Goal: Transaction & Acquisition: Purchase product/service

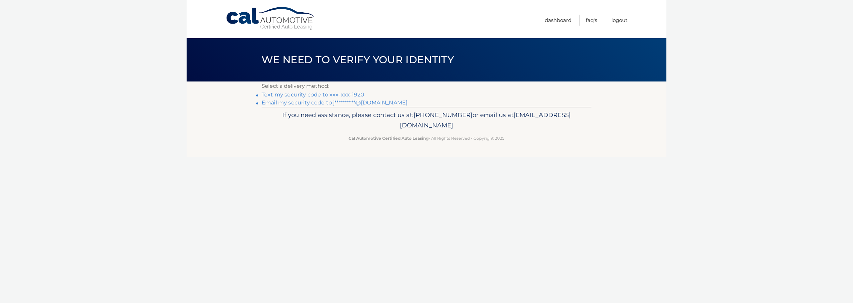
click at [327, 94] on link "Text my security code to xxx-xxx-1920" at bounding box center [312, 95] width 103 height 6
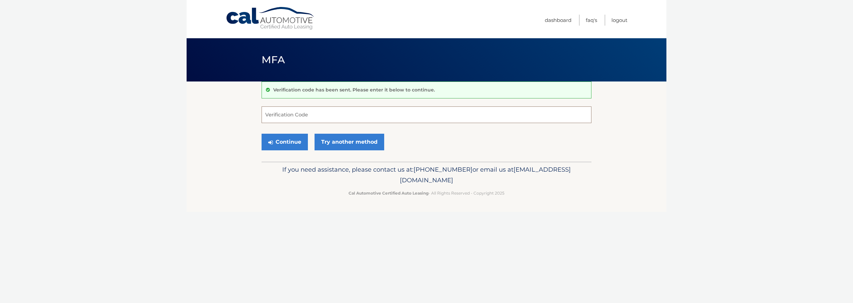
click at [439, 118] on input "Verification Code" at bounding box center [426, 115] width 330 height 17
type input "788448"
click at [291, 139] on button "Continue" at bounding box center [284, 142] width 46 height 17
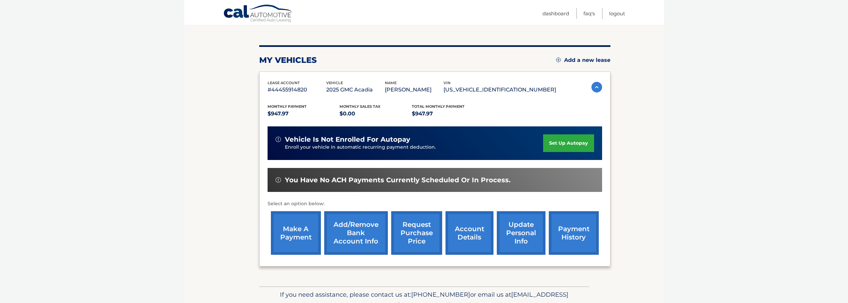
scroll to position [67, 0]
click at [471, 228] on link "account details" at bounding box center [469, 233] width 48 height 44
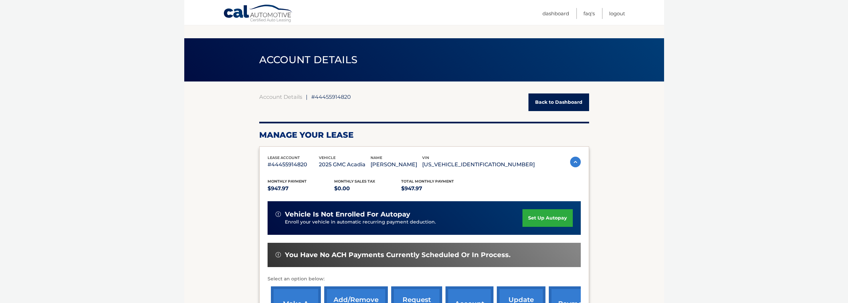
scroll to position [167, 0]
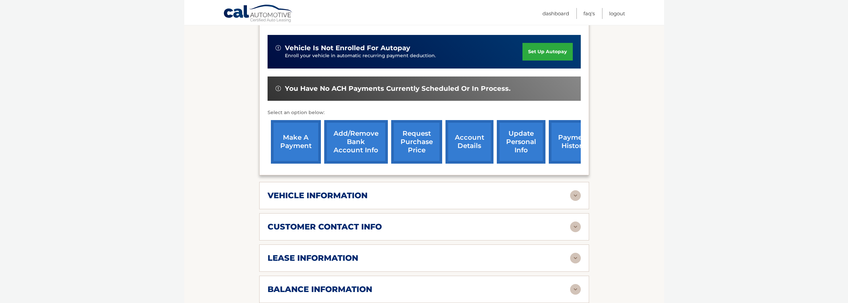
click at [361, 188] on div "vehicle information vehicle Year 2025 vehicle make GMC vehicle model Acadia veh…" at bounding box center [424, 195] width 330 height 27
click at [571, 198] on img at bounding box center [575, 195] width 11 height 11
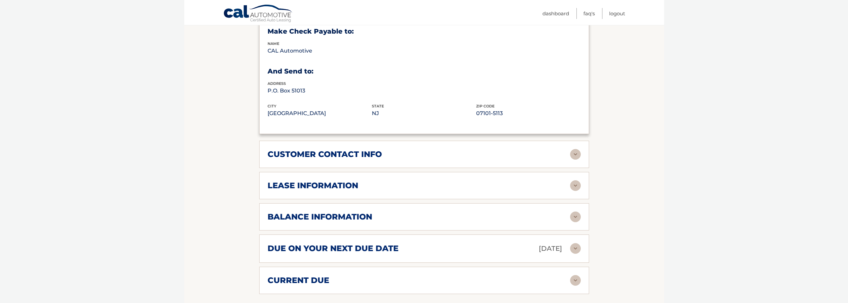
click at [577, 155] on img at bounding box center [575, 154] width 11 height 11
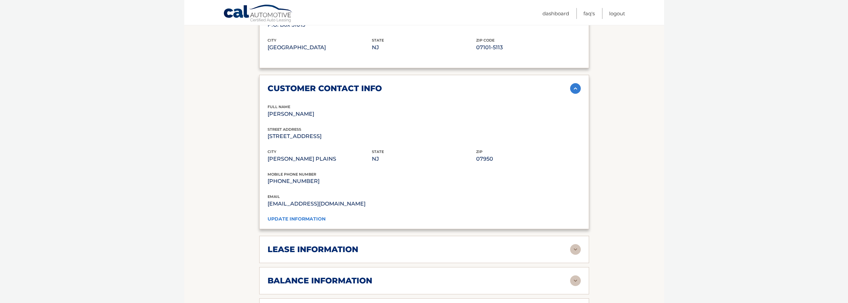
scroll to position [533, 0]
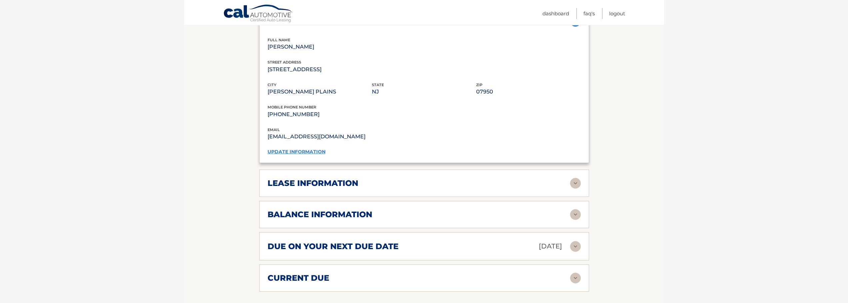
click at [577, 184] on img at bounding box center [575, 183] width 11 height 11
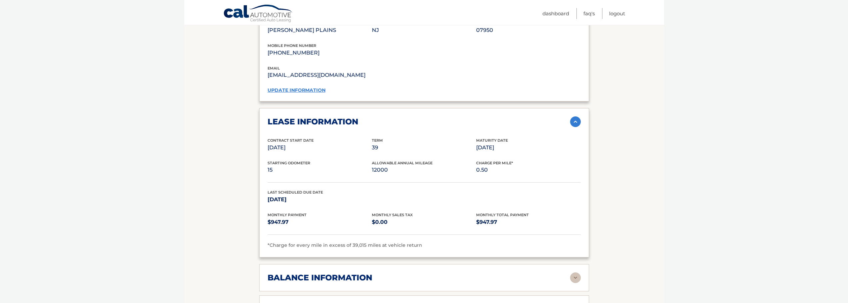
scroll to position [666, 0]
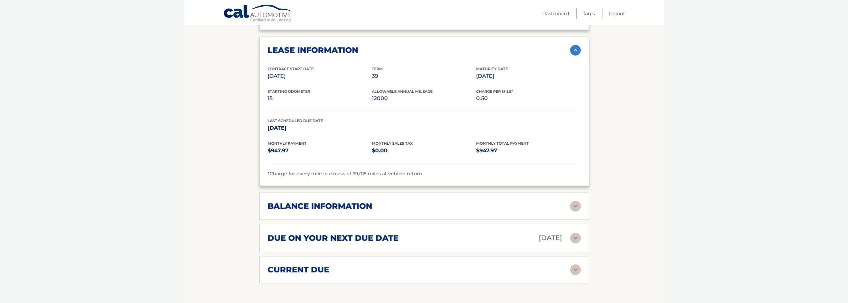
click at [577, 207] on img at bounding box center [575, 206] width 11 height 11
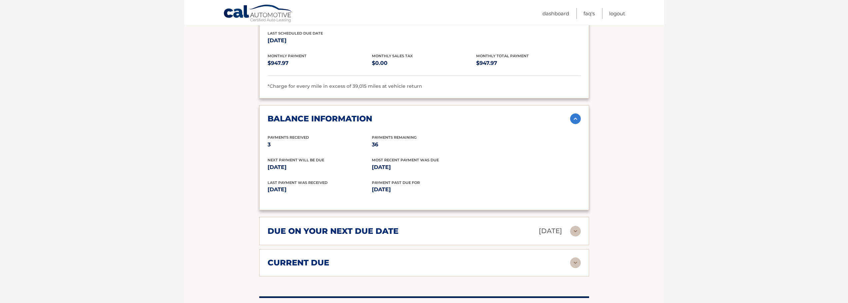
scroll to position [766, 0]
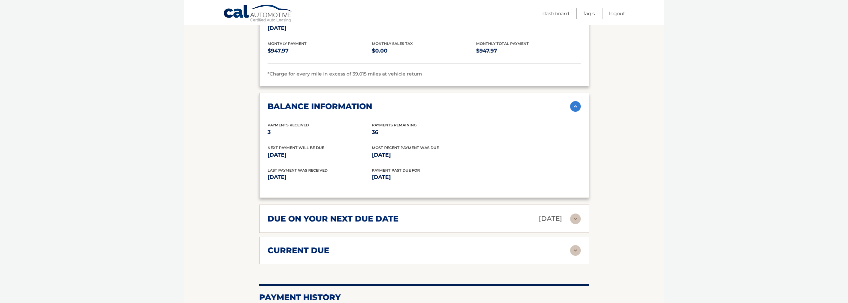
click at [567, 221] on div "due on your next due date Oct 19, 2025" at bounding box center [418, 219] width 302 height 12
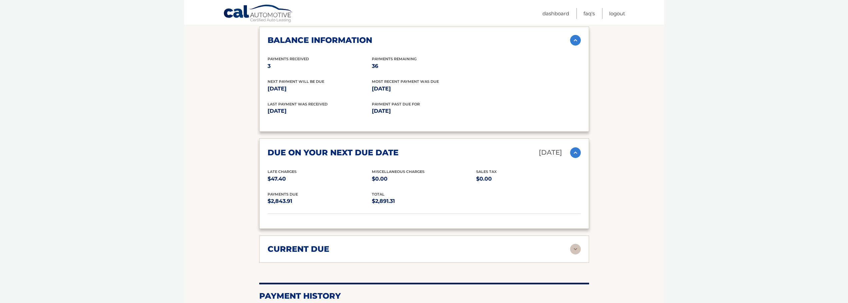
scroll to position [833, 0]
click at [574, 250] on img at bounding box center [575, 249] width 11 height 11
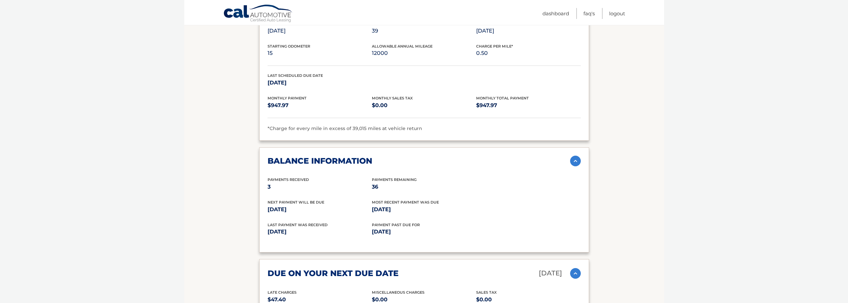
scroll to position [0, 0]
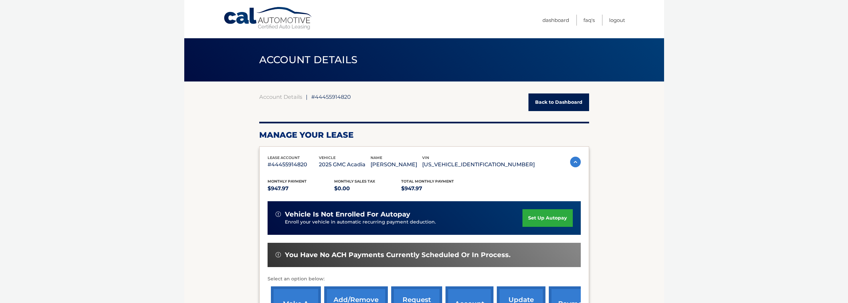
click at [560, 101] on link "Back to Dashboard" at bounding box center [558, 103] width 61 height 18
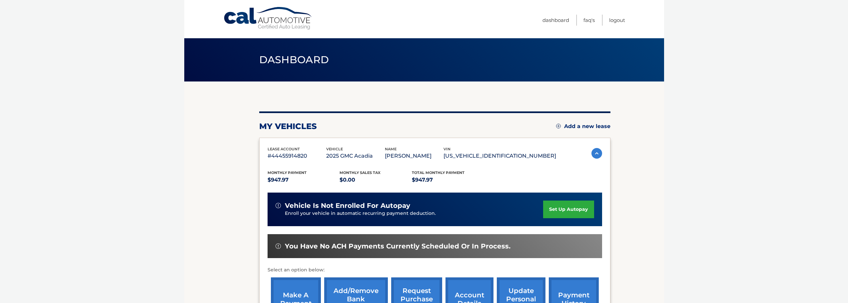
click at [273, 58] on span "Dashboard" at bounding box center [294, 60] width 70 height 12
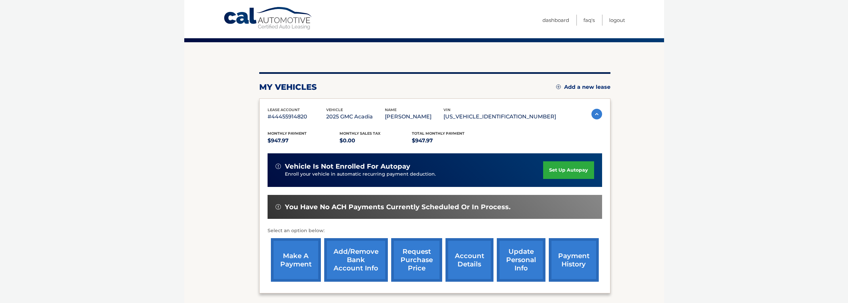
scroll to position [100, 0]
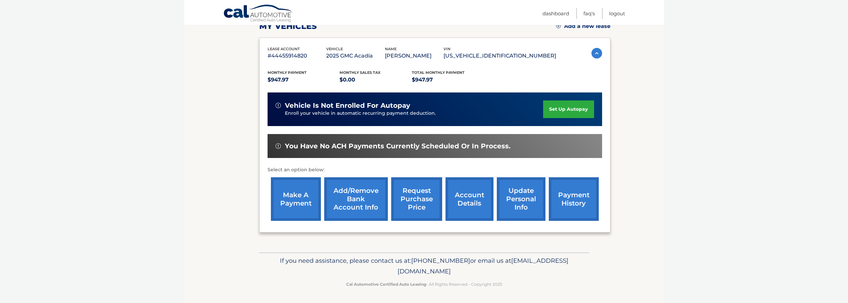
click at [290, 173] on p "Select an option below:" at bounding box center [434, 170] width 334 height 8
click at [294, 187] on link "make a payment" at bounding box center [296, 200] width 50 height 44
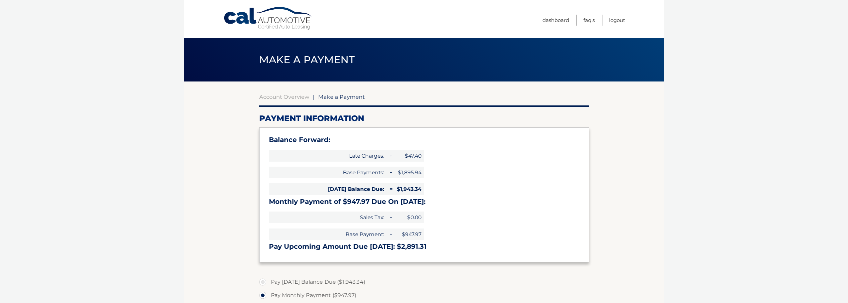
select select "YjkyOTcwOTctNWI0ZC00NWVhLTljM2ItODcxYWFmMTFkYmU1"
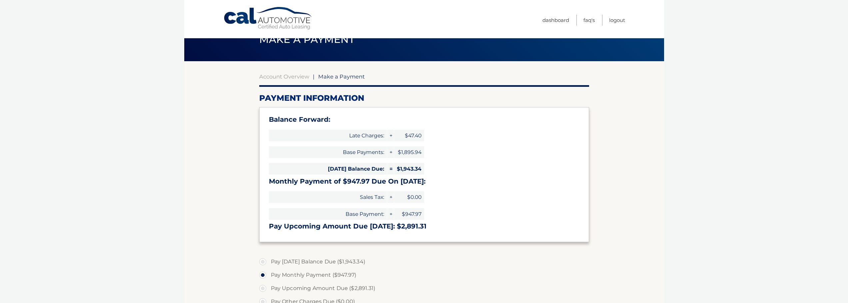
scroll to position [67, 0]
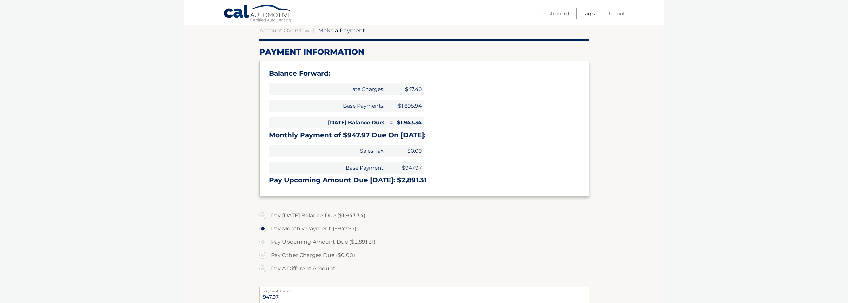
click at [402, 110] on span "$1,895.94" at bounding box center [409, 106] width 30 height 12
click at [401, 107] on span "$1,895.94" at bounding box center [409, 106] width 30 height 12
click at [391, 106] on span "+" at bounding box center [390, 106] width 7 height 12
click at [412, 110] on span "$1,895.94" at bounding box center [409, 106] width 30 height 12
click at [405, 129] on span "$1,943.34" at bounding box center [409, 123] width 30 height 12
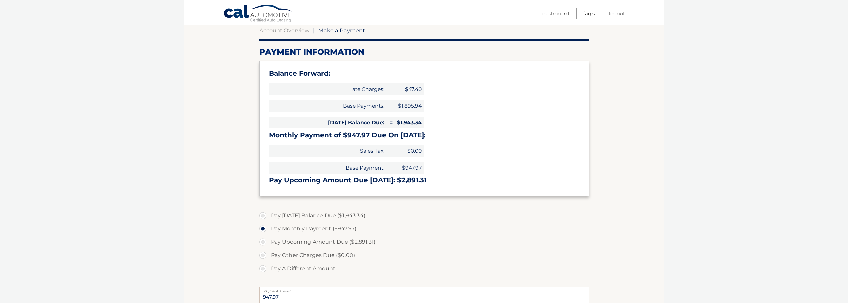
click at [403, 142] on div "Balance Forward: Late Charges: + $47.40 Base Payments: + $1,895.94 [DATE] Balan…" at bounding box center [424, 128] width 330 height 135
click at [329, 230] on label "Pay Monthly Payment ($947.97)" at bounding box center [424, 228] width 330 height 13
click at [268, 230] on input "Pay Monthly Payment ($947.97)" at bounding box center [265, 227] width 7 height 11
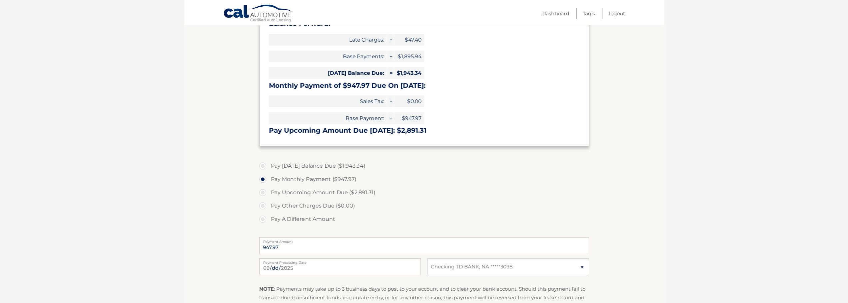
scroll to position [100, 0]
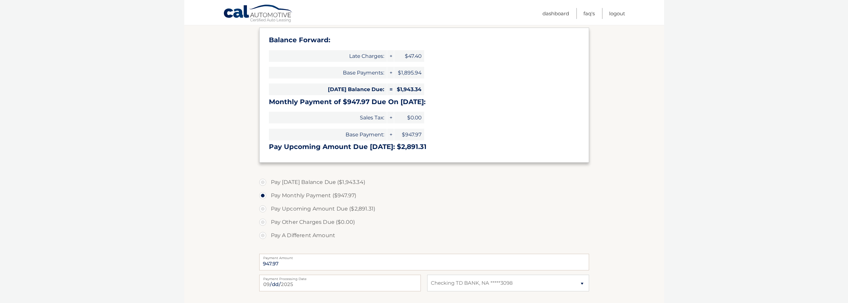
click at [295, 235] on label "Pay A Different Amount" at bounding box center [424, 235] width 330 height 13
click at [268, 235] on input "Pay A Different Amount" at bounding box center [265, 234] width 7 height 11
radio input "true"
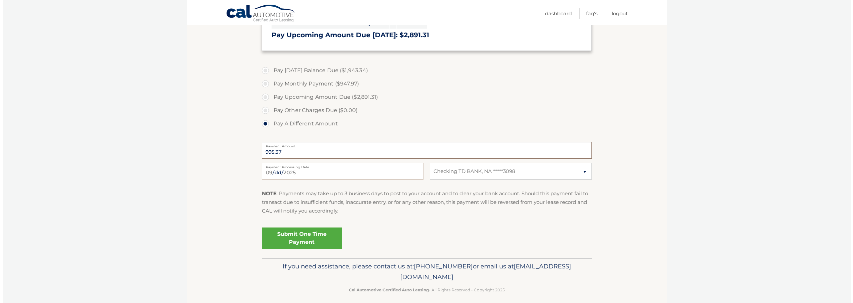
scroll to position [217, 0]
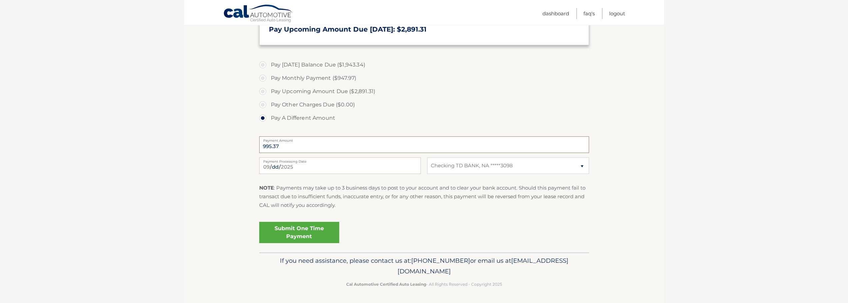
type input "995.37"
click at [310, 235] on link "Submit One Time Payment" at bounding box center [299, 232] width 80 height 21
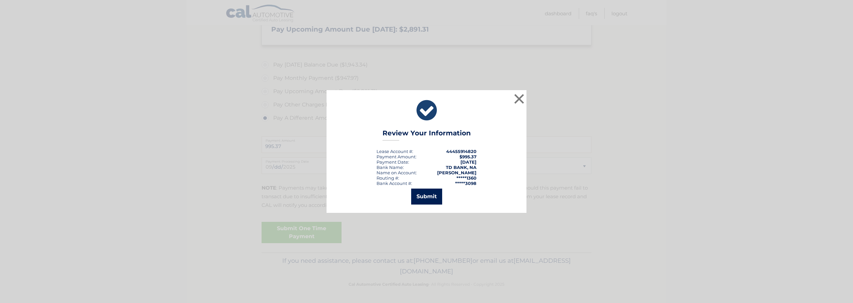
click at [432, 192] on button "Submit" at bounding box center [426, 197] width 31 height 16
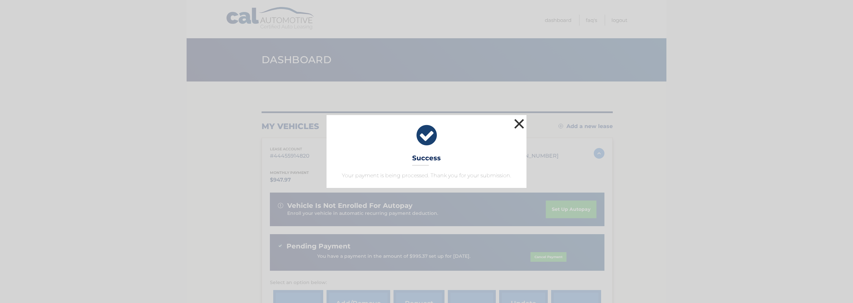
click at [520, 123] on button "×" at bounding box center [518, 123] width 13 height 13
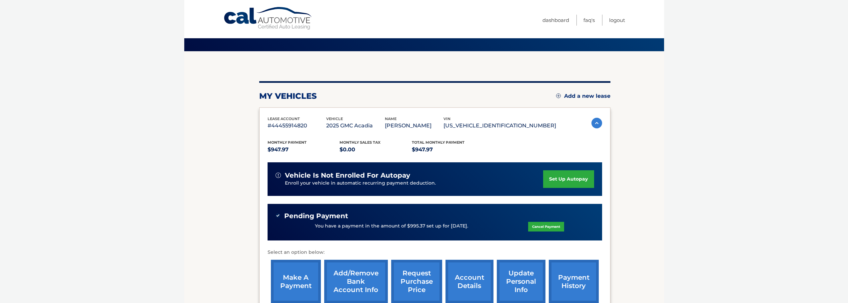
scroll to position [113, 0]
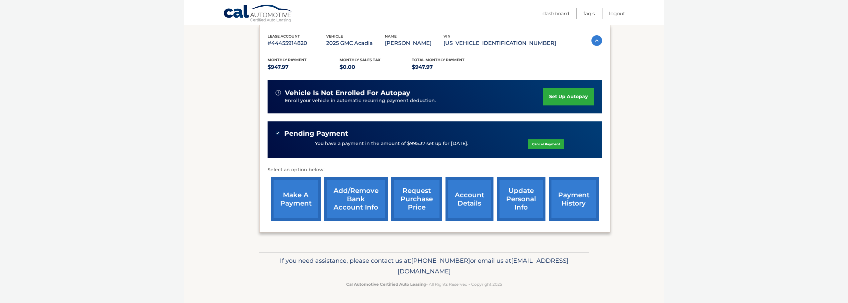
click at [614, 96] on section "my vehicles Add a new lease lease account #44455914820 vehicle 2025 GMC Acadia …" at bounding box center [424, 111] width 480 height 284
click at [182, 190] on html "Cal Automotive Menu Dashboard FAQ's Logout" at bounding box center [424, 38] width 848 height 303
